Goal: Information Seeking & Learning: Learn about a topic

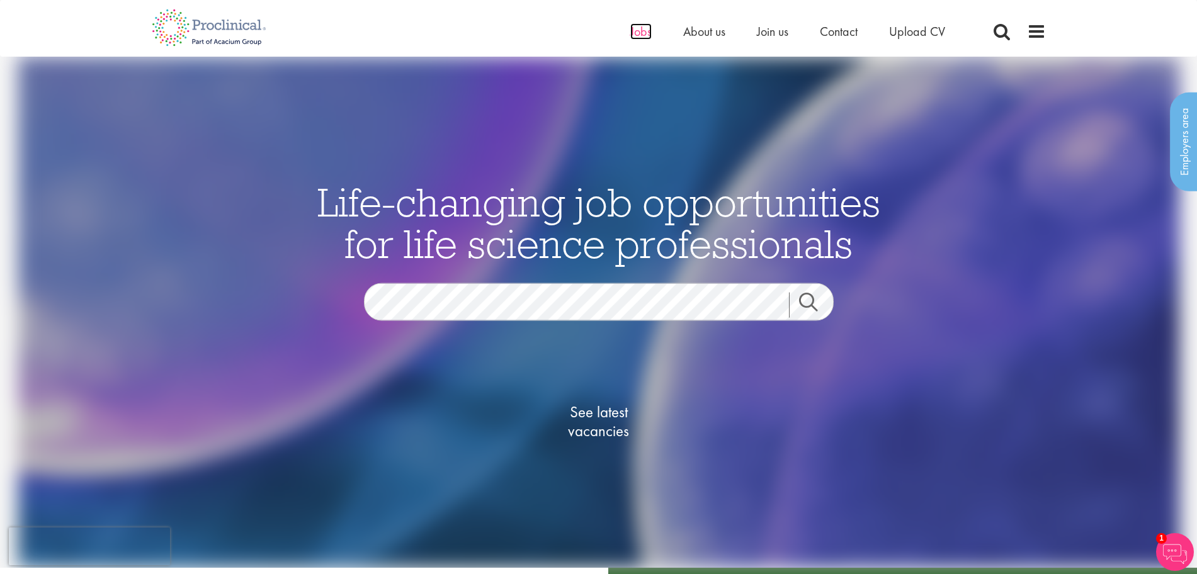
click at [645, 33] on span "Jobs" at bounding box center [640, 31] width 21 height 16
click at [601, 426] on span "See latest vacancies" at bounding box center [599, 421] width 126 height 38
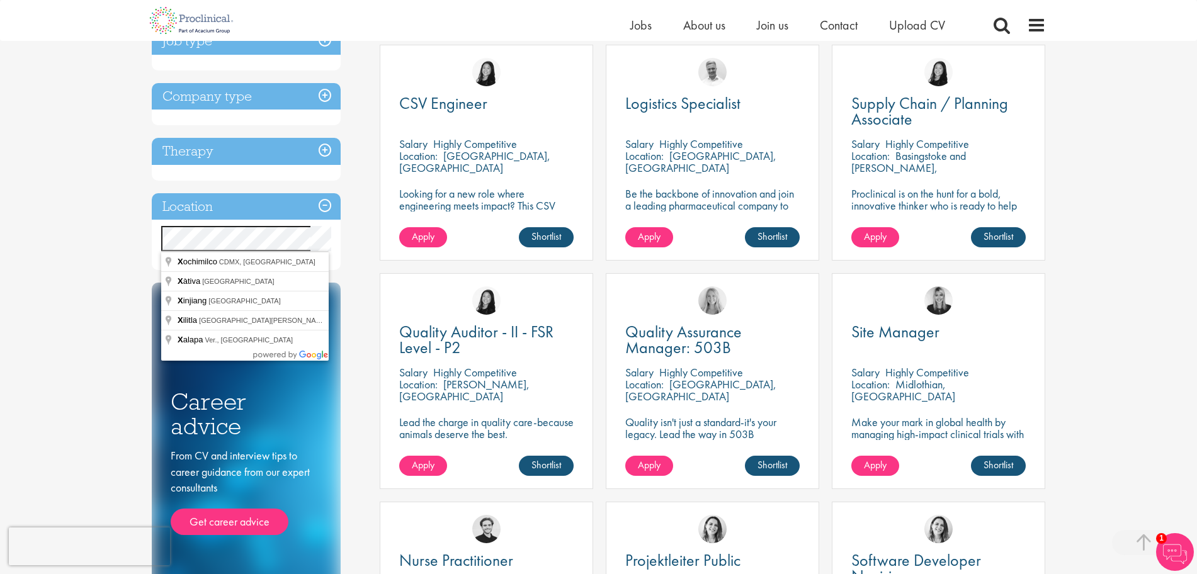
scroll to position [468, 0]
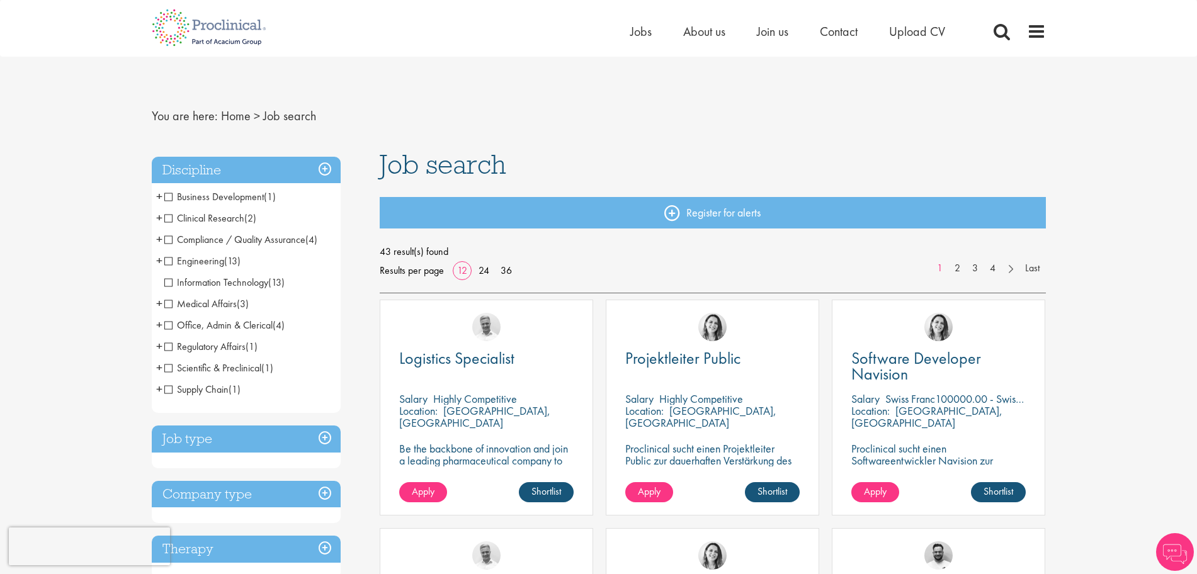
click at [235, 224] on span "Clinical Research" at bounding box center [204, 218] width 80 height 13
click at [173, 217] on span "Clinical Research" at bounding box center [204, 218] width 80 height 13
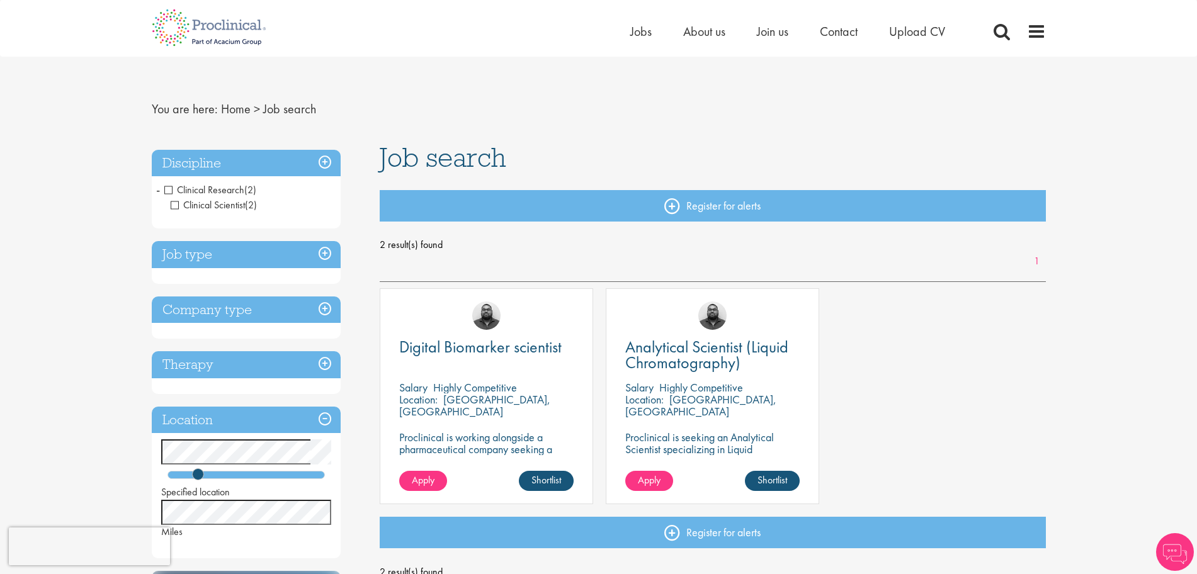
scroll to position [6, 0]
click at [496, 320] on img at bounding box center [486, 316] width 28 height 28
click at [485, 353] on span "Digital Biomarker scientist" at bounding box center [480, 347] width 162 height 21
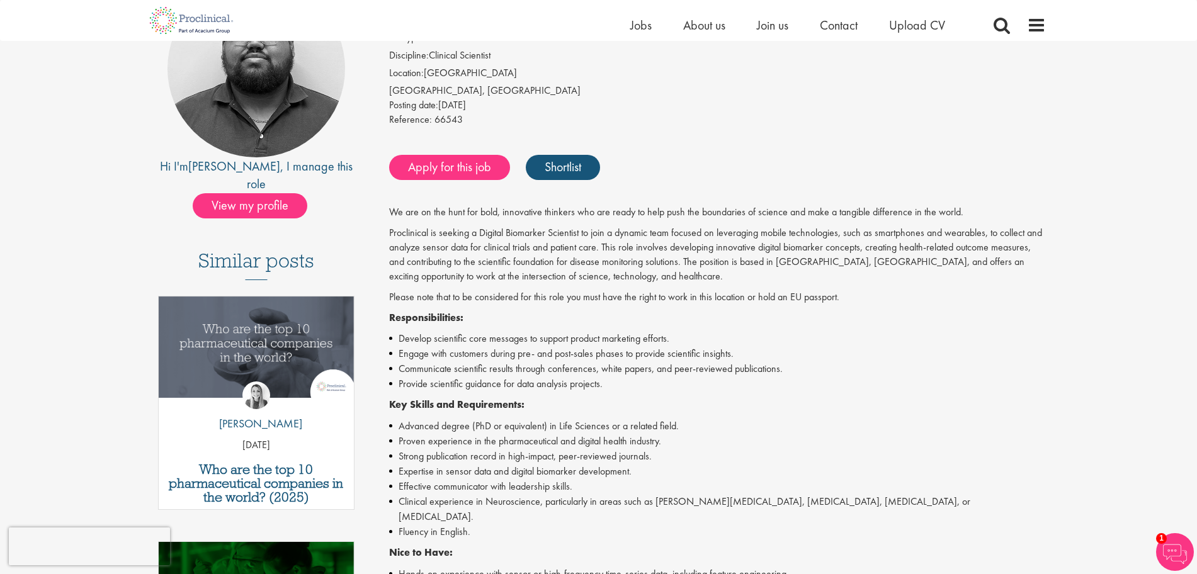
scroll to position [164, 0]
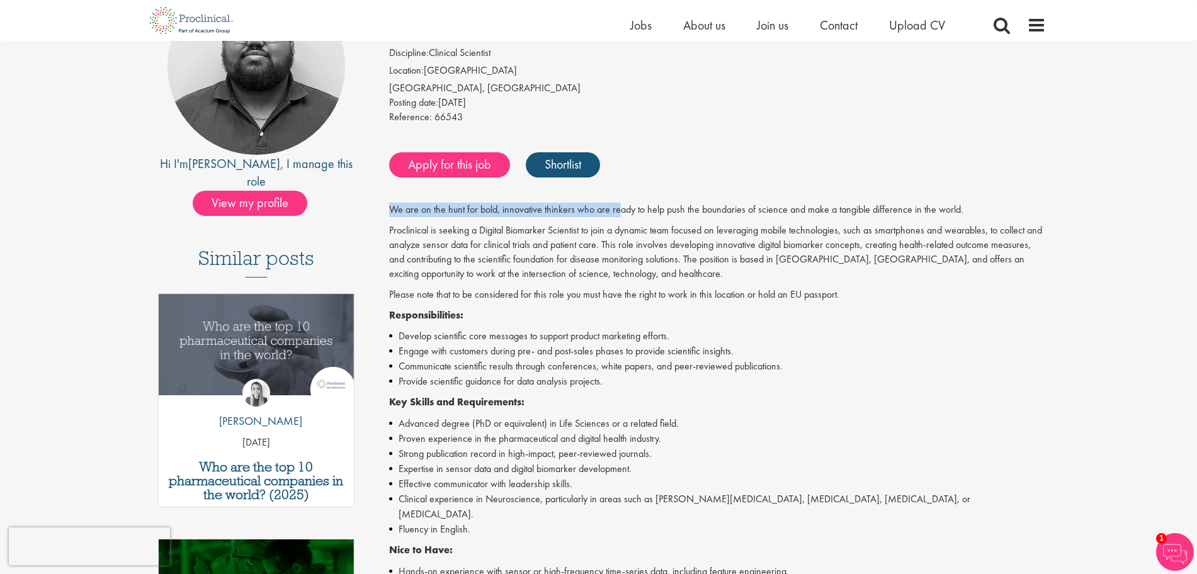
drag, startPoint x: 387, startPoint y: 206, endPoint x: 615, endPoint y: 207, distance: 228.5
click at [615, 207] on div "Digital Biomarker scientist Salary: Highly Competitive Job type: Contract Disci…" at bounding box center [712, 484] width 685 height 1015
copy p "We are on the [PERSON_NAME] for bold, innovative thinkers who are re"
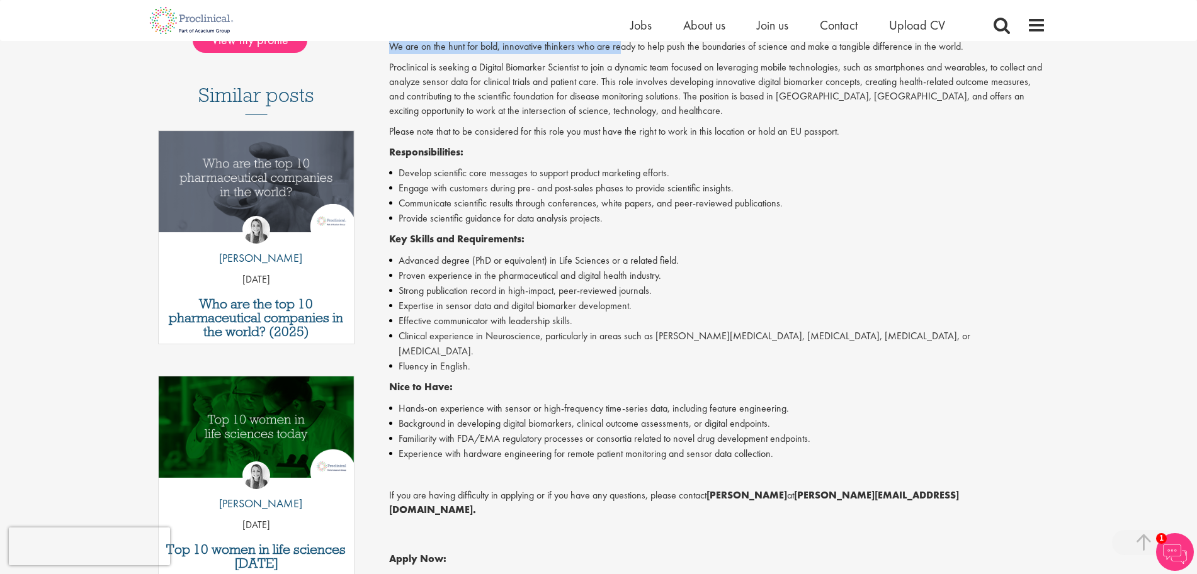
scroll to position [326, 0]
